Goal: Information Seeking & Learning: Learn about a topic

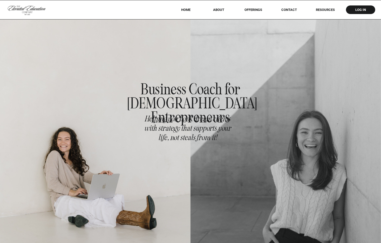
click at [326, 12] on div at bounding box center [190, 9] width 381 height 19
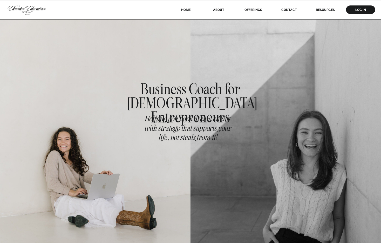
click at [327, 9] on nav "RESOURCES" at bounding box center [325, 10] width 33 height 4
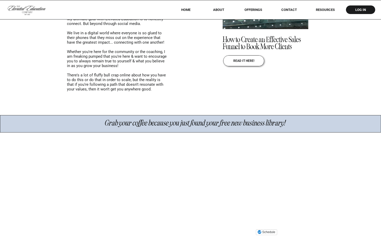
scroll to position [612, 0]
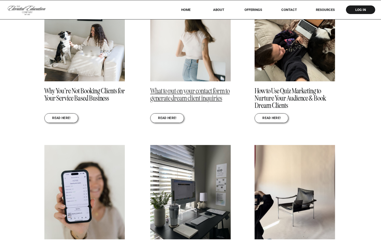
click at [180, 94] on link "What to put on your contact form to generate dream client inquiries" at bounding box center [189, 94] width 79 height 16
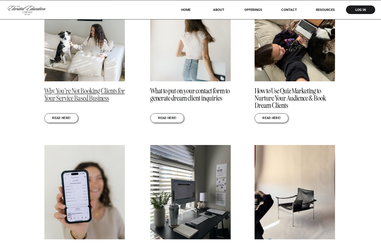
click at [101, 93] on link "Why You’re Not Booking Clients for Your Service Based Business" at bounding box center [84, 94] width 80 height 16
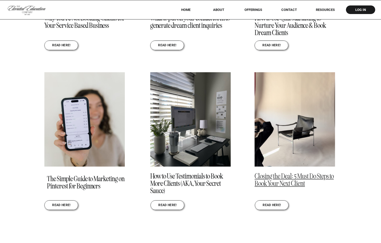
scroll to position [710, 0]
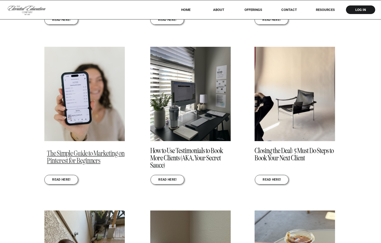
click at [65, 150] on link "The Simple Guide to Marketing on Pinterest for Beginners" at bounding box center [86, 157] width 78 height 16
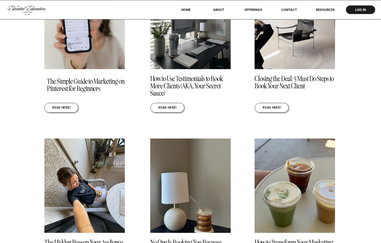
scroll to position [809, 0]
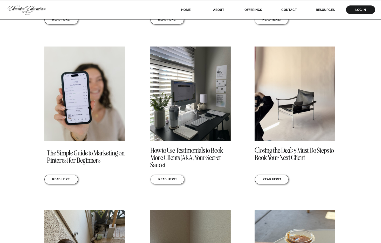
click at [349, 142] on div "REad here! What to put on your contact form to generate dream client inquiries …" at bounding box center [190, 199] width 381 height 642
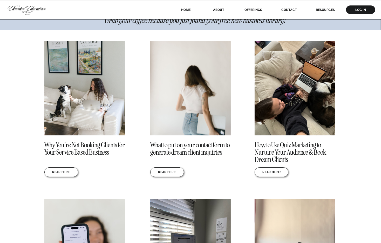
scroll to position [554, 0]
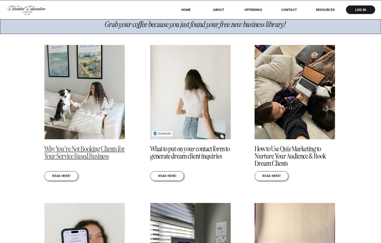
click at [95, 158] on link "Why You’re Not Booking Clients for Your Service Based Business" at bounding box center [84, 152] width 80 height 16
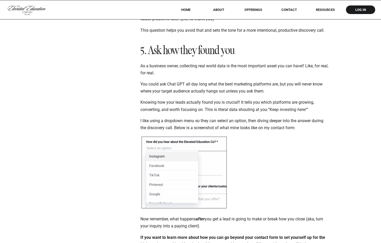
scroll to position [1247, 0]
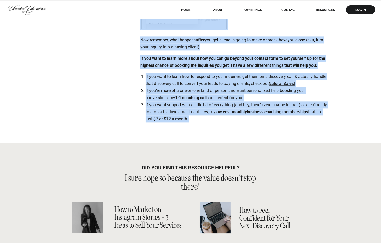
drag, startPoint x: 140, startPoint y: 123, endPoint x: 316, endPoint y: 153, distance: 178.1
copy div "Lo ips’do sitamet cons, A’e seddo ei temp i utla etdol… mag’al e adminim venia …"
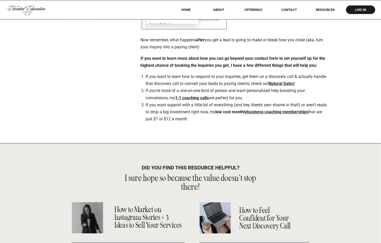
click at [250, 99] on li "If you’re more of a one-on-one kind of person and want personalized help boosti…" at bounding box center [237, 94] width 183 height 14
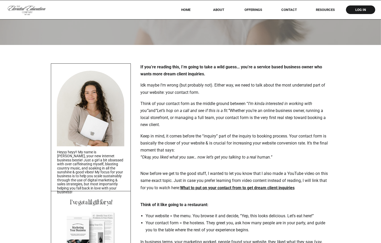
scroll to position [0, 0]
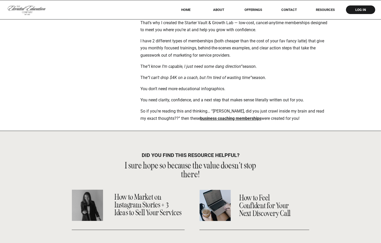
scroll to position [1157, 0]
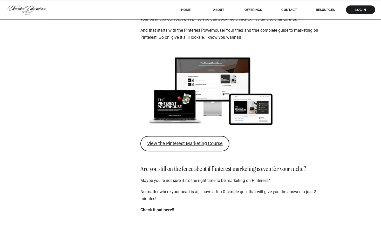
scroll to position [1134, 0]
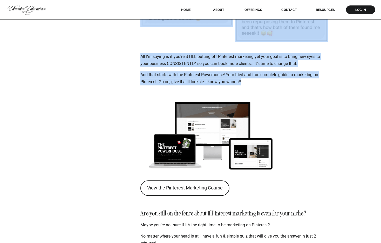
drag, startPoint x: 141, startPoint y: 123, endPoint x: 246, endPoint y: 82, distance: 113.2
copy div "A little birdie told me that you’re interested in learning how to grow your sma…"
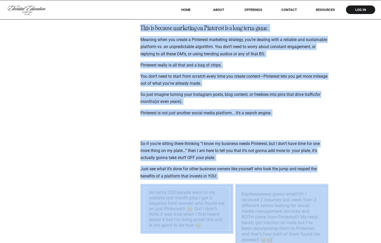
scroll to position [974, 0]
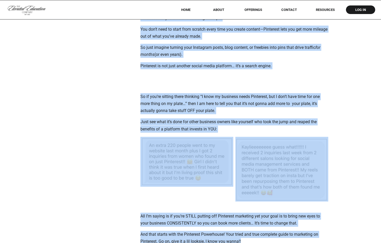
click at [210, 120] on p "Just see what it’s done for other business owners like yourself who took the ju…" at bounding box center [234, 125] width 188 height 14
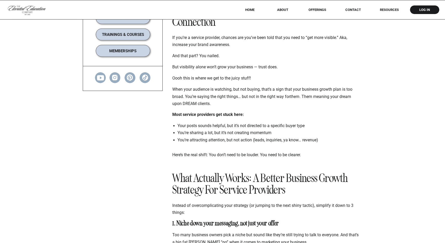
scroll to position [305, 0]
